Goal: Complete application form: Complete application form

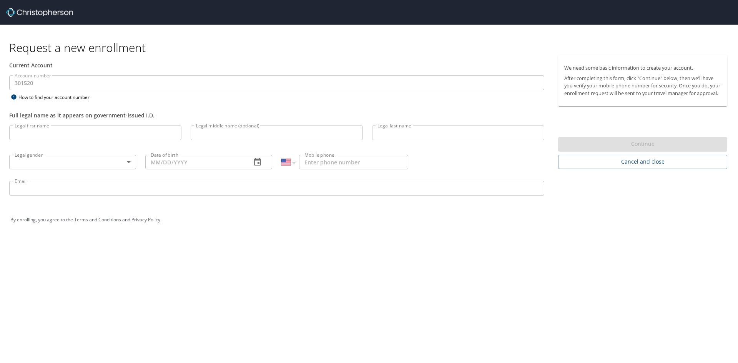
select select "US"
click at [75, 136] on input "Legal first name" at bounding box center [95, 132] width 172 height 15
type input "B"
type input "[PERSON_NAME]"
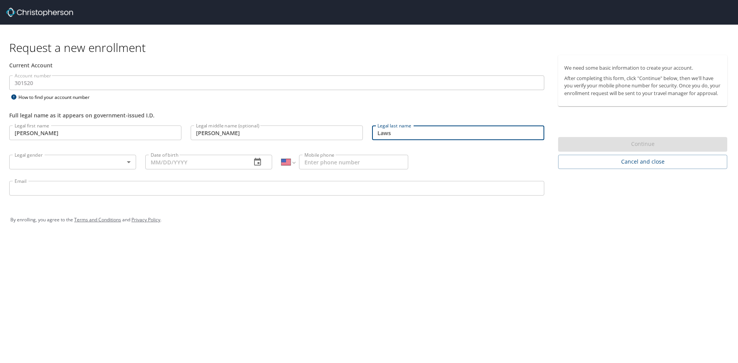
type input "Laws"
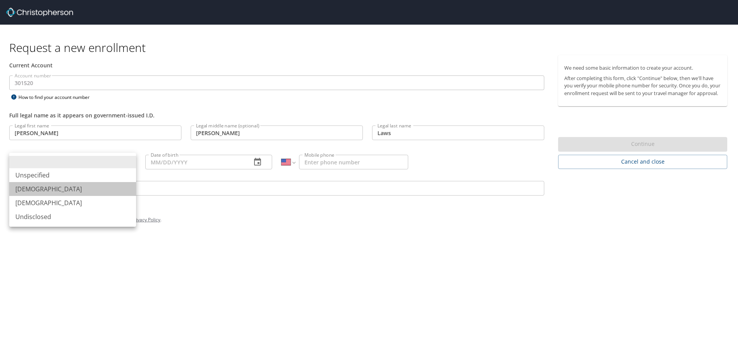
click at [60, 188] on li "[DEMOGRAPHIC_DATA]" at bounding box center [72, 189] width 127 height 14
type input "[DEMOGRAPHIC_DATA]"
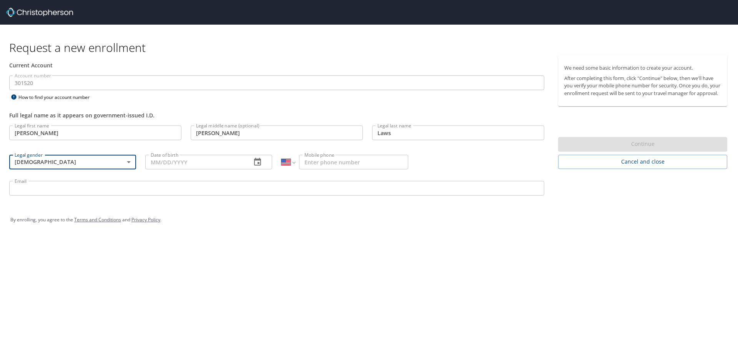
click at [181, 160] on input "Date of birth" at bounding box center [195, 162] width 100 height 15
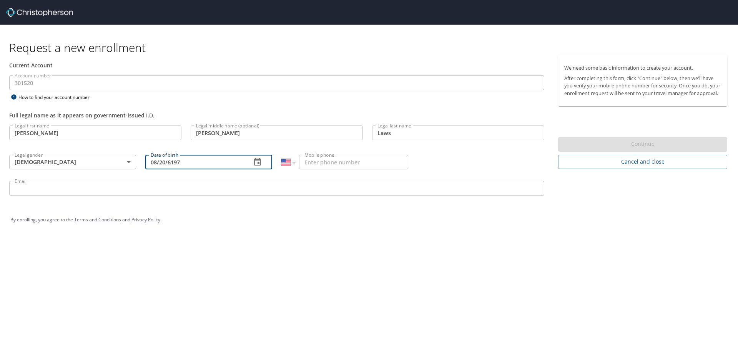
type input "08/20/6197"
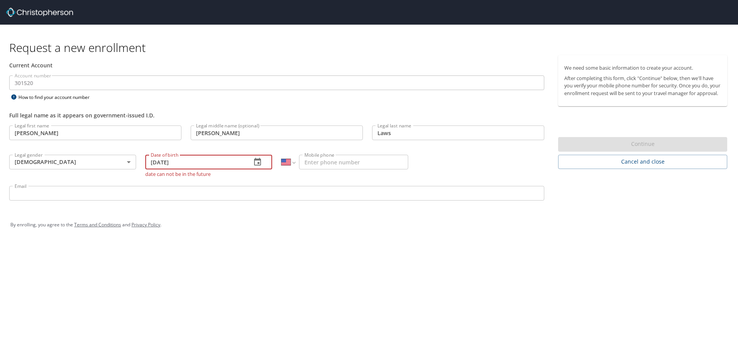
type input "[DATE]"
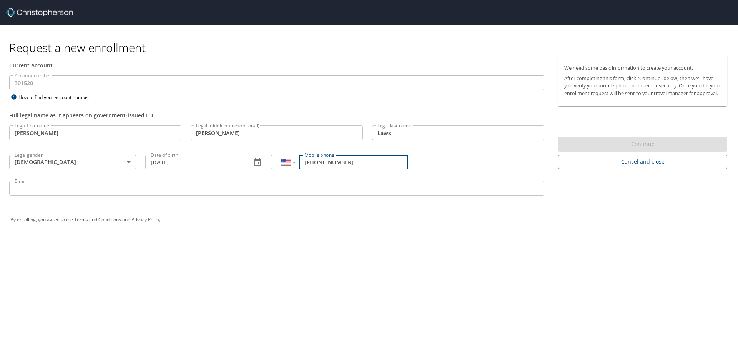
type input "[PHONE_NUMBER]"
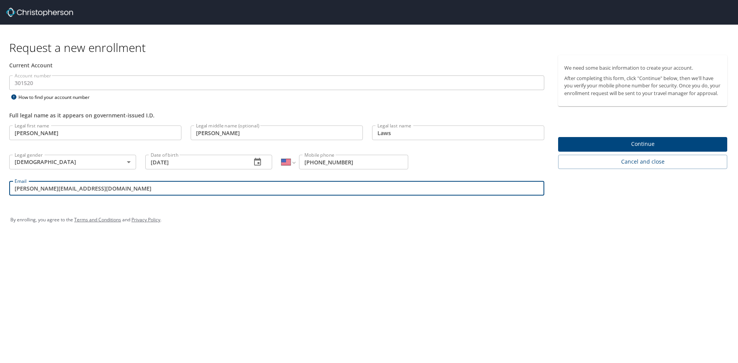
type input "[PERSON_NAME][EMAIL_ADDRESS][DOMAIN_NAME]"
click at [637, 152] on button "Continue" at bounding box center [642, 144] width 169 height 15
